Goal: Information Seeking & Learning: Learn about a topic

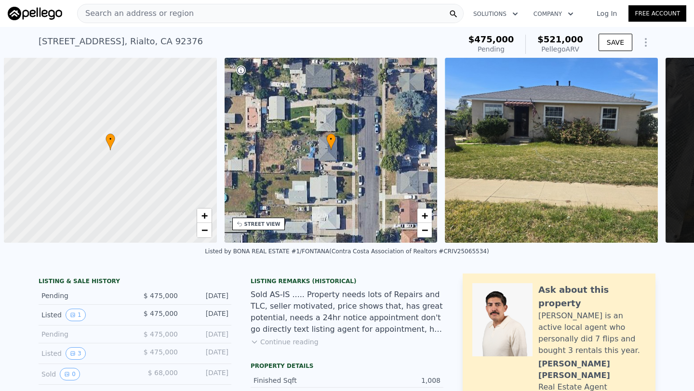
scroll to position [0, 4]
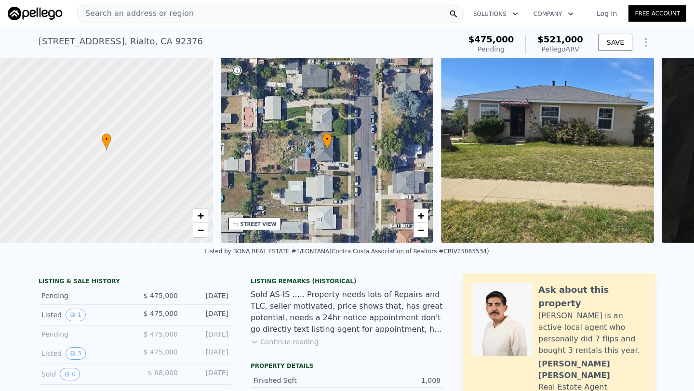
click at [134, 11] on span "Search an address or region" at bounding box center [136, 14] width 116 height 12
type input "$ 521,000"
type input "5"
type input "$ 0"
type input "-$ 14,226"
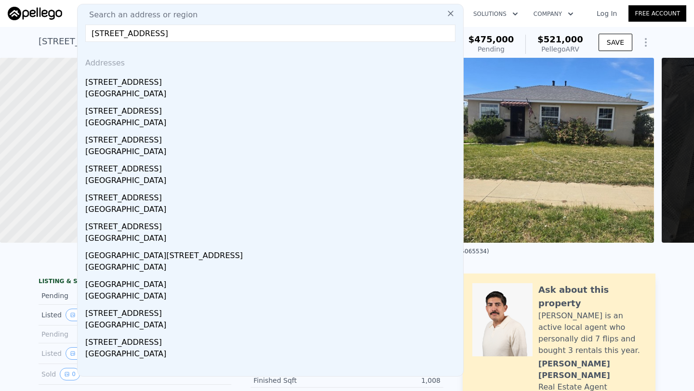
click at [98, 34] on input "[STREET_ADDRESS]" at bounding box center [270, 33] width 370 height 17
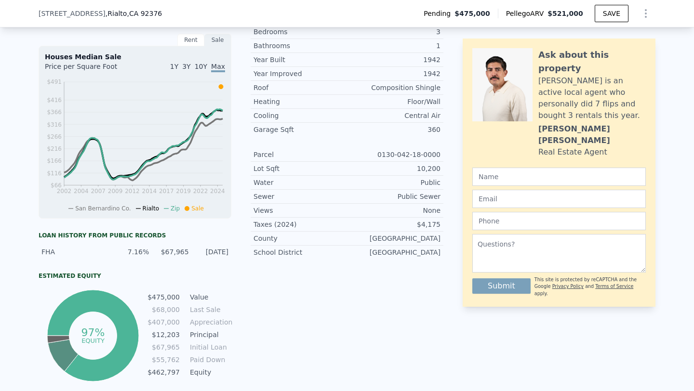
scroll to position [0, 0]
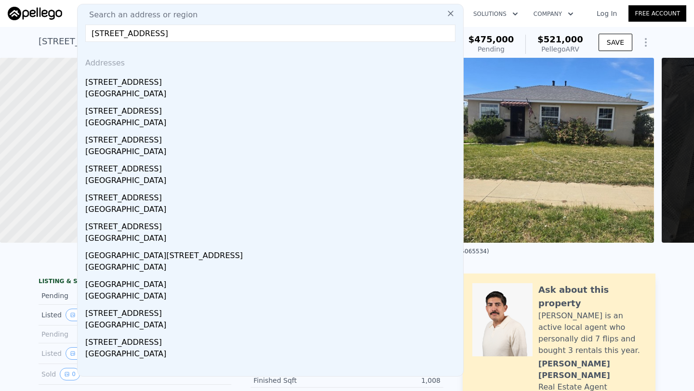
type input "[STREET_ADDRESS]"
click at [292, 34] on input "[STREET_ADDRESS]" at bounding box center [270, 33] width 370 height 17
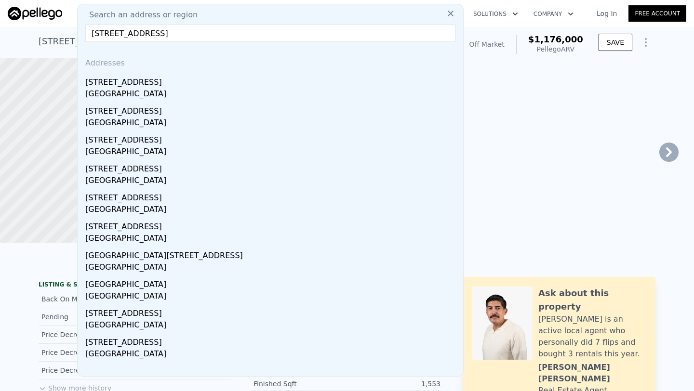
type input "3"
type input "0"
type input "1261"
type input "1823"
type input "5400"
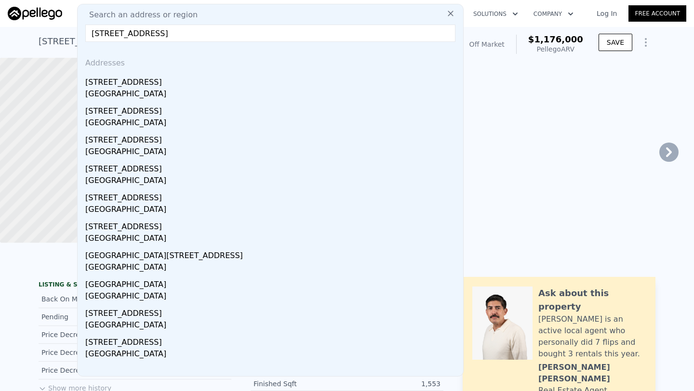
type input "10500"
type input "$ 1,176,000"
type input "7"
type input "$ 84,719"
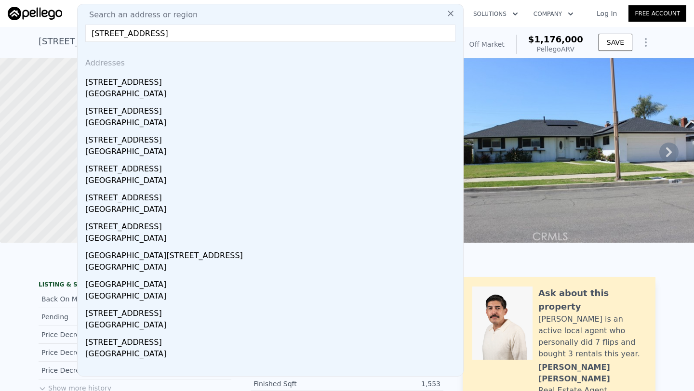
click at [173, 34] on input "[STREET_ADDRESS]" at bounding box center [270, 33] width 370 height 17
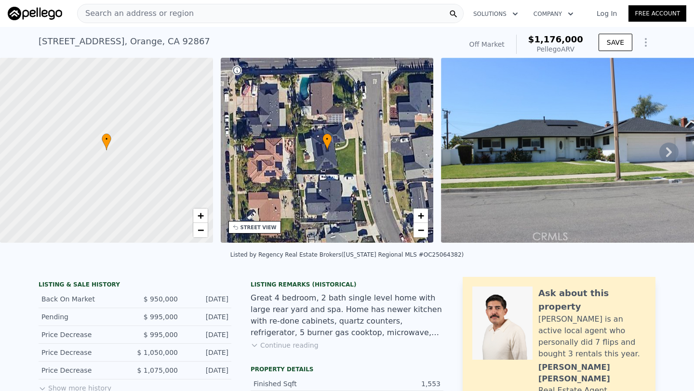
click at [28, 17] on img at bounding box center [35, 13] width 54 height 13
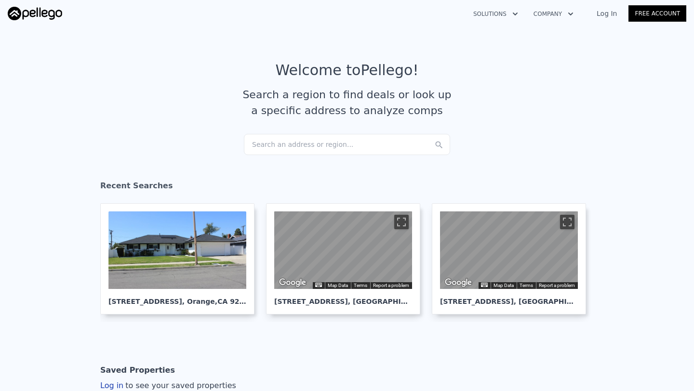
click at [294, 147] on div "Search an address or region..." at bounding box center [347, 144] width 206 height 21
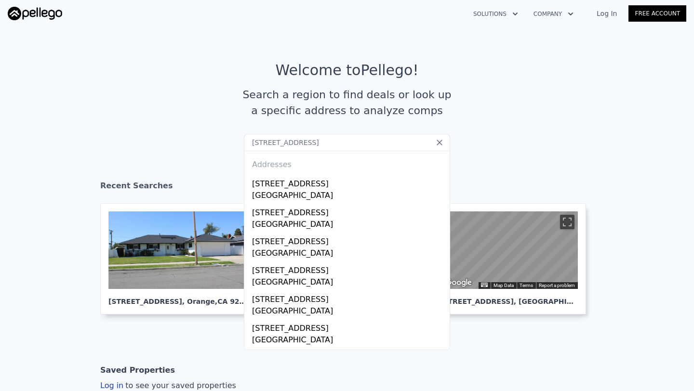
click at [255, 142] on input "[STREET_ADDRESS]" at bounding box center [347, 142] width 206 height 17
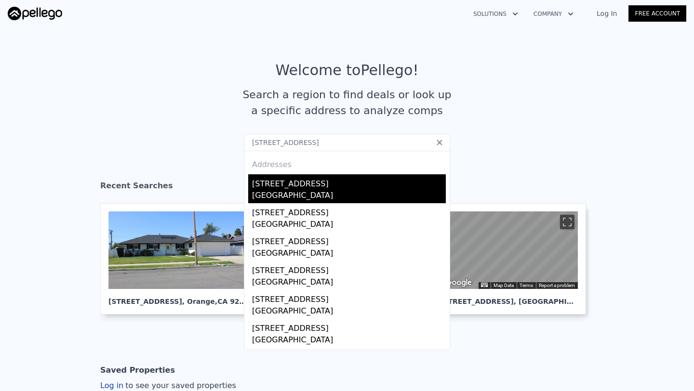
type input "[STREET_ADDRESS]"
click at [306, 189] on div "[STREET_ADDRESS]" at bounding box center [349, 182] width 194 height 15
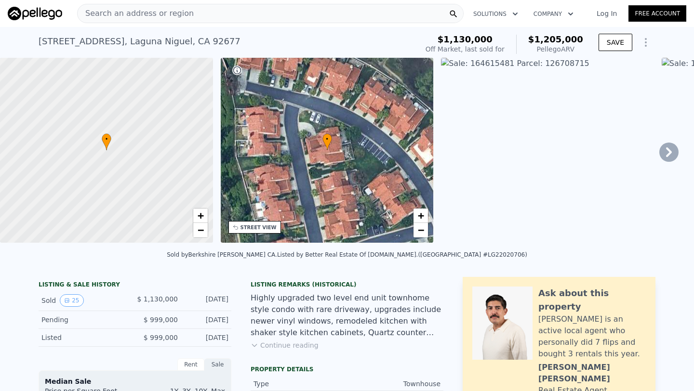
click at [238, 23] on div "Search an address or region Solutions Company Open main menu Log In Free Account" at bounding box center [347, 13] width 679 height 23
click at [199, 13] on div "Search an address or region" at bounding box center [270, 13] width 387 height 19
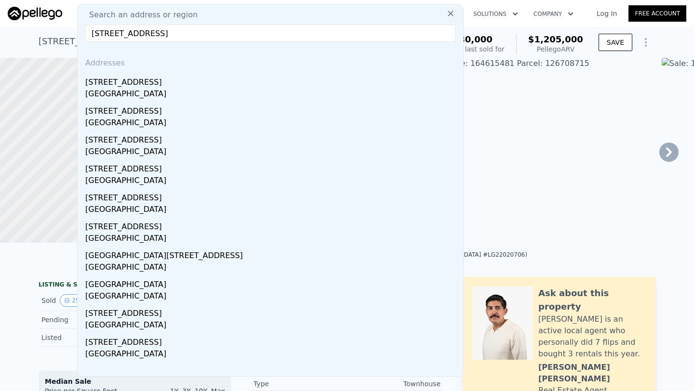
click at [186, 37] on input "[STREET_ADDRESS]" at bounding box center [270, 33] width 370 height 17
paste input "#27"
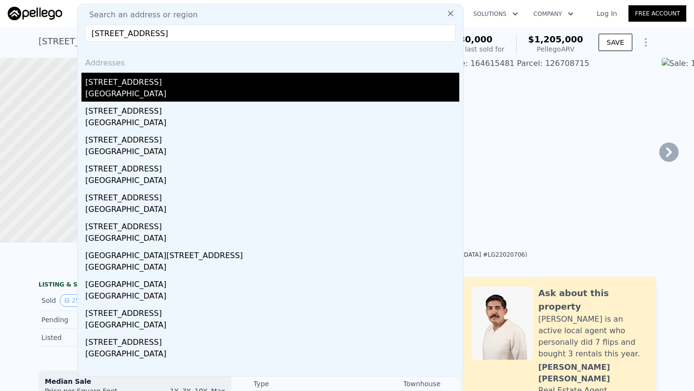
type input "[STREET_ADDRESS]"
click at [189, 98] on div "[GEOGRAPHIC_DATA]" at bounding box center [272, 94] width 374 height 13
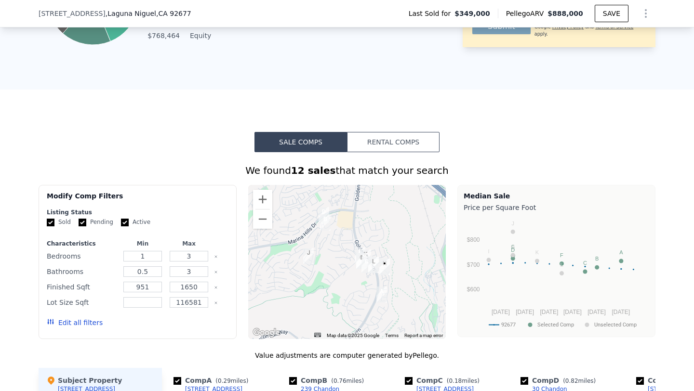
scroll to position [644, 0]
click at [268, 202] on button "Zoom in" at bounding box center [262, 199] width 19 height 19
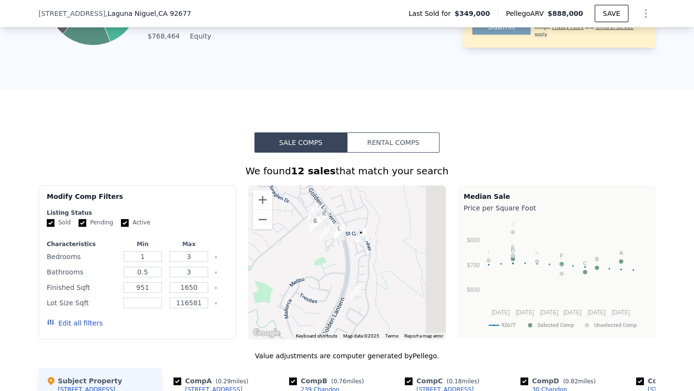
drag, startPoint x: 369, startPoint y: 275, endPoint x: 302, endPoint y: 224, distance: 85.0
click at [302, 224] on div at bounding box center [347, 263] width 198 height 154
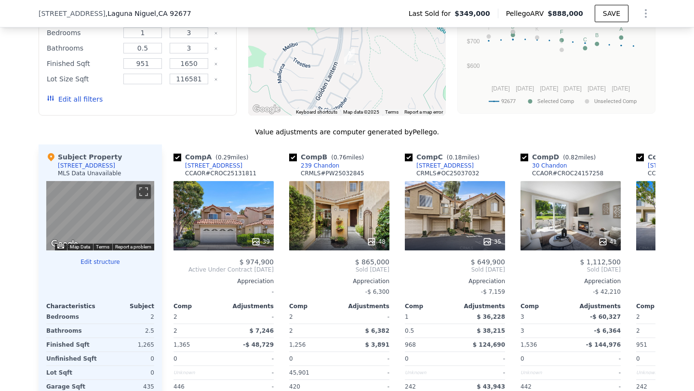
scroll to position [908, 0]
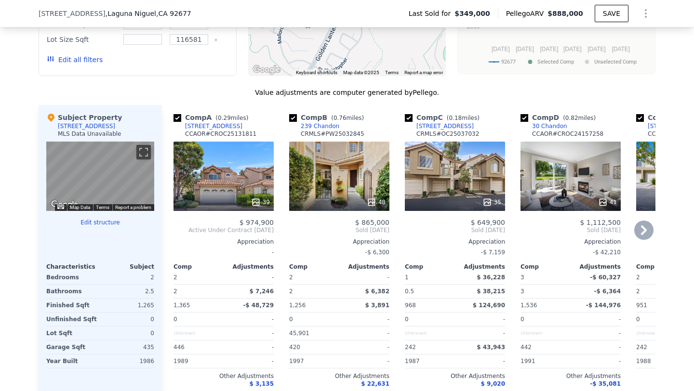
click at [223, 191] on div "39" at bounding box center [224, 176] width 100 height 69
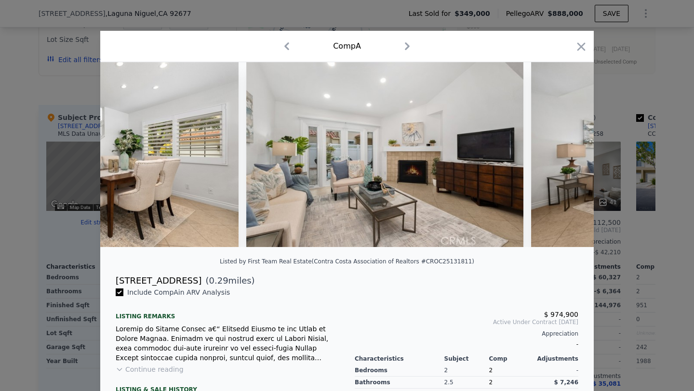
scroll to position [0, 2178]
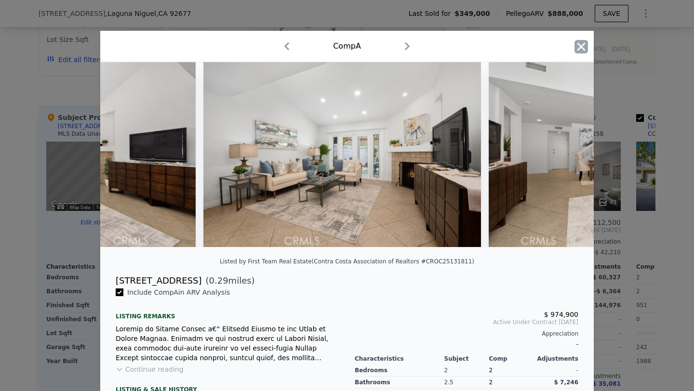
click at [581, 51] on icon "button" at bounding box center [581, 46] width 13 height 13
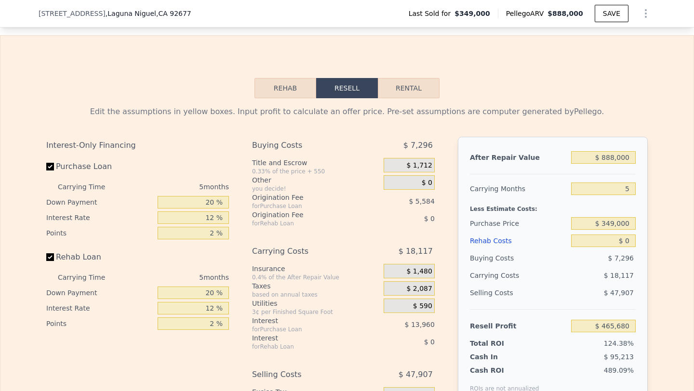
scroll to position [1493, 0]
